Goal: Task Accomplishment & Management: Manage account settings

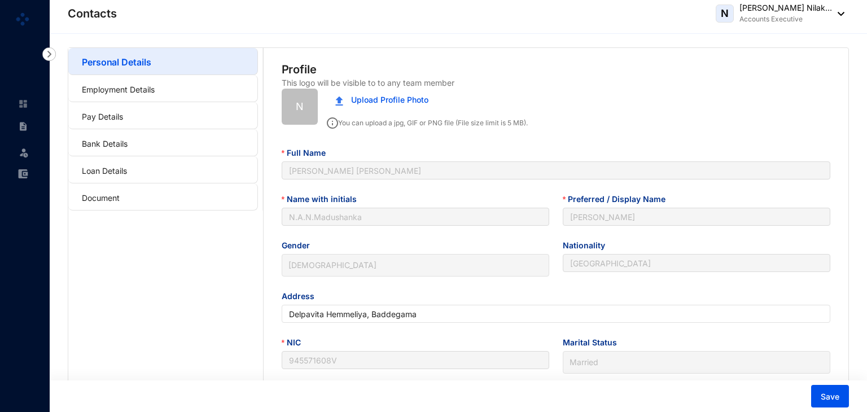
type input "[DATE]"
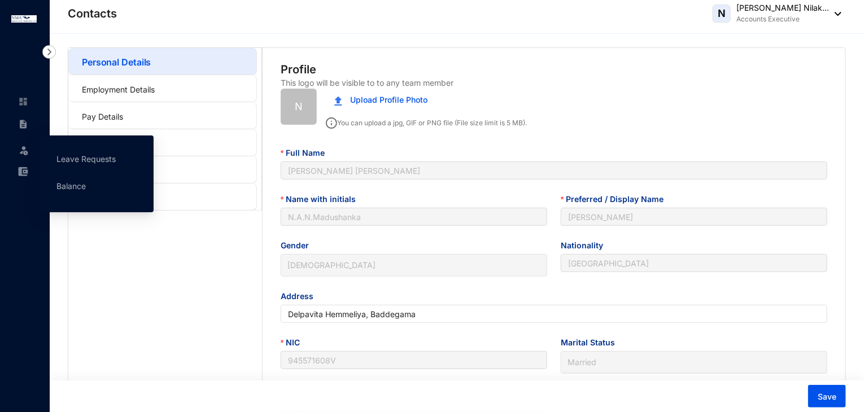
click at [23, 154] on img at bounding box center [23, 150] width 11 height 11
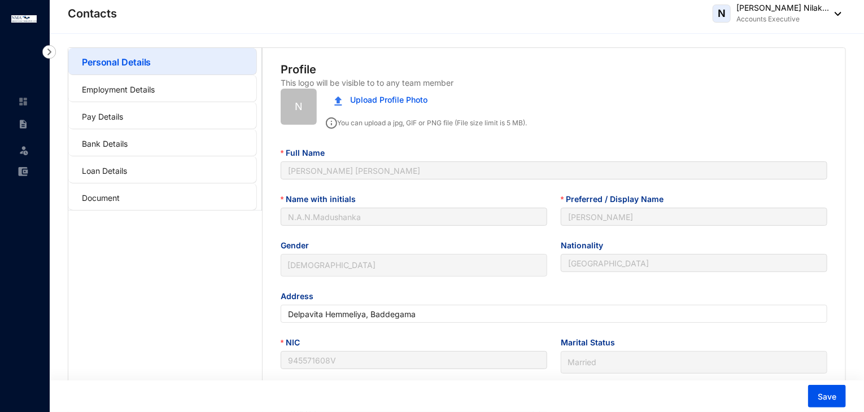
click at [736, 12] on p "[PERSON_NAME] Nilak..." at bounding box center [782, 7] width 93 height 11
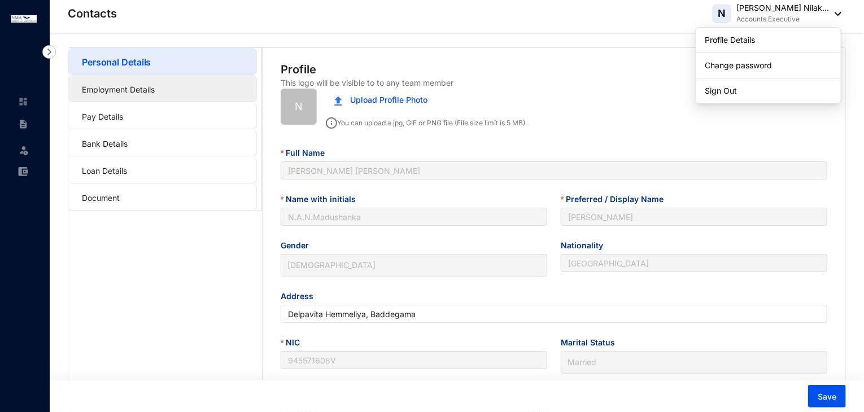
click at [106, 89] on link "Employment Details" at bounding box center [118, 90] width 73 height 10
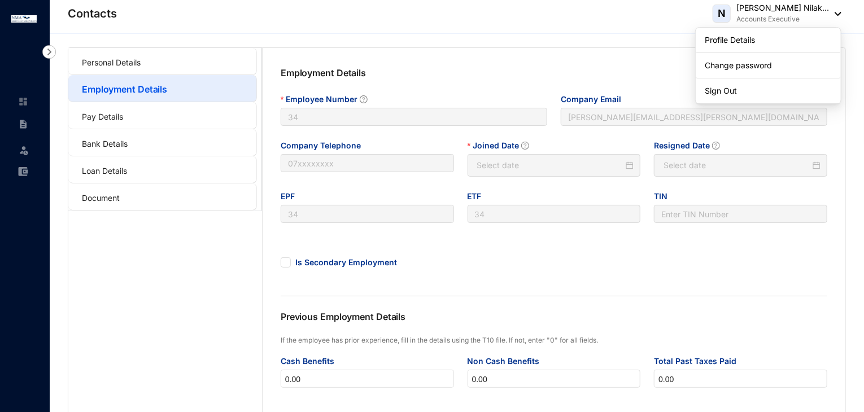
type input "[DATE]"
type input "Invalid Date"
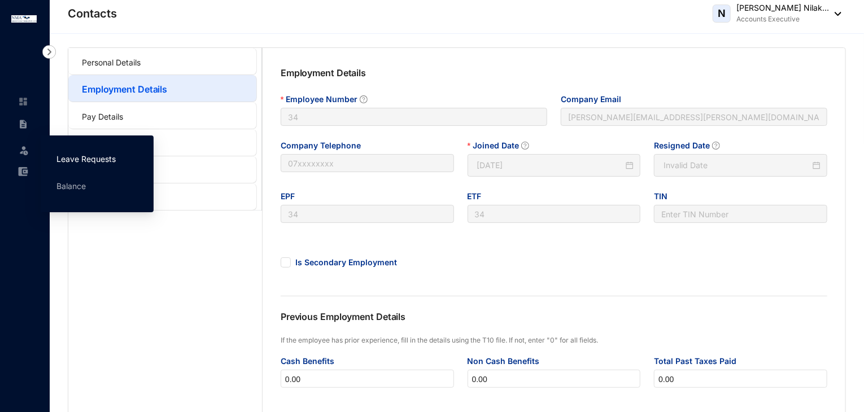
click at [73, 159] on link "Leave Requests" at bounding box center [85, 159] width 59 height 10
